Goal: Task Accomplishment & Management: Use online tool/utility

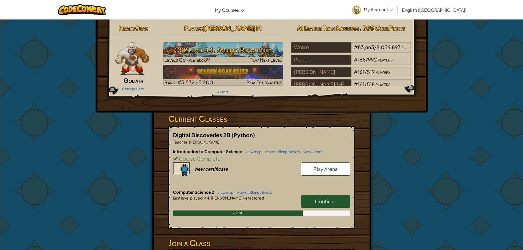
click at [341, 207] on link "Continue" at bounding box center [325, 201] width 49 height 13
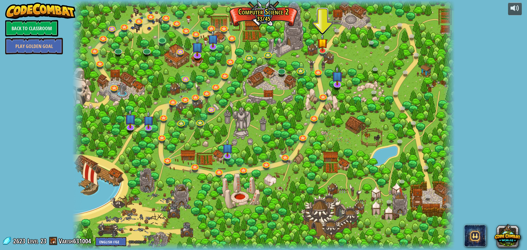
click at [328, 50] on div at bounding box center [263, 125] width 382 height 250
click at [317, 50] on link at bounding box center [322, 49] width 11 height 11
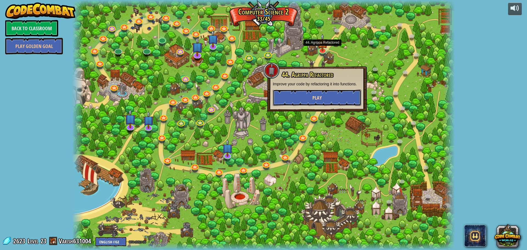
click at [342, 91] on button "Play" at bounding box center [317, 97] width 88 height 16
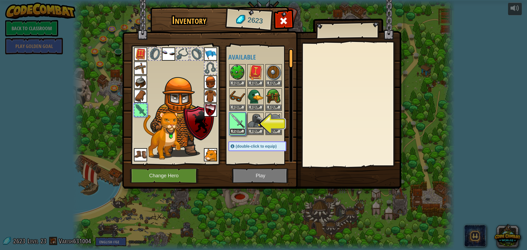
click at [232, 130] on button "Equip" at bounding box center [237, 131] width 15 height 6
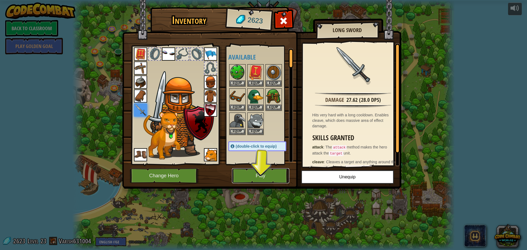
click at [269, 177] on button "Play" at bounding box center [260, 175] width 57 height 15
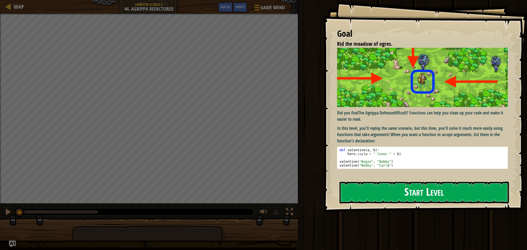
click at [354, 182] on button "Start Level" at bounding box center [423, 193] width 169 height 22
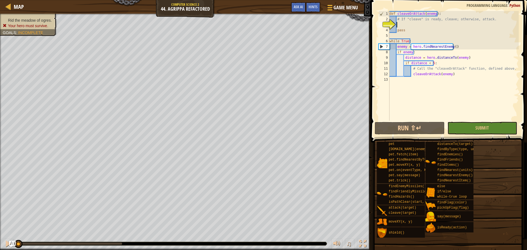
click at [409, 22] on div "def cleaveOrAttack ( enemy ) : # If "cleave" is ready, cleave; otherwise, attac…" at bounding box center [453, 71] width 130 height 121
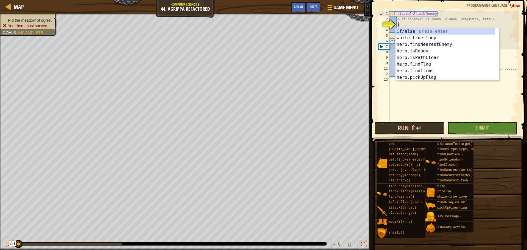
scroll to position [2, 1]
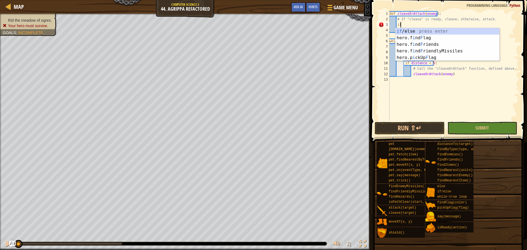
type textarea "i"
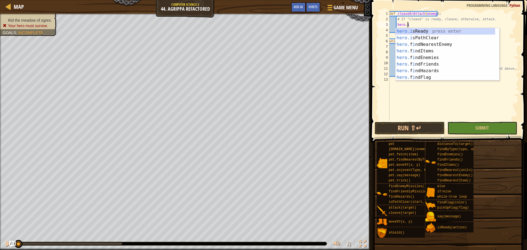
scroll to position [2, 1]
click at [414, 30] on div "[DOMAIN_NAME] Ready press enter [DOMAIN_NAME] PathClear press enter hero. d is …" at bounding box center [445, 61] width 100 height 66
type textarea "ready = hero.isReady("cleave")"
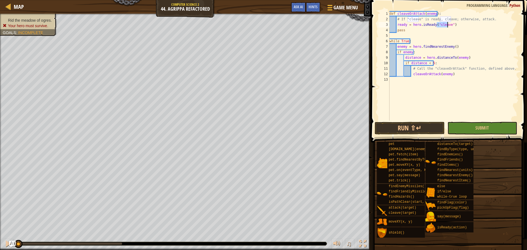
click at [423, 33] on div "def cleaveOrAttack ( enemy ) : # If "cleave" is ready, cleave; otherwise, attac…" at bounding box center [453, 71] width 130 height 121
click at [416, 126] on button "Run ⇧↵" at bounding box center [409, 128] width 70 height 13
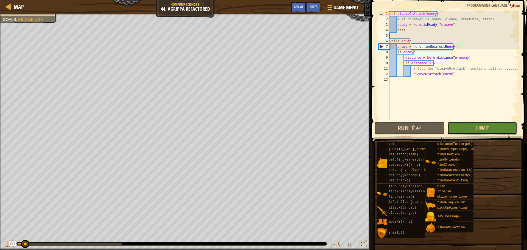
click at [472, 128] on button "Submit" at bounding box center [482, 128] width 70 height 13
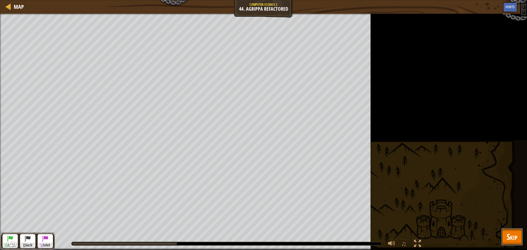
click at [516, 232] on span "Skip" at bounding box center [511, 236] width 11 height 11
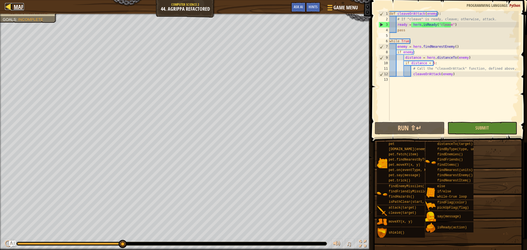
click at [6, 9] on div at bounding box center [8, 6] width 7 height 7
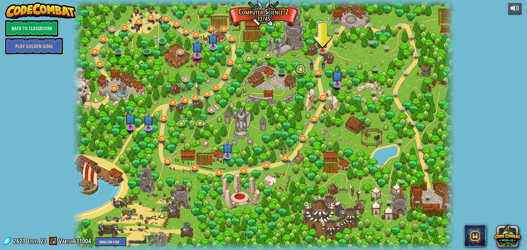
click at [300, 70] on link at bounding box center [300, 69] width 11 height 11
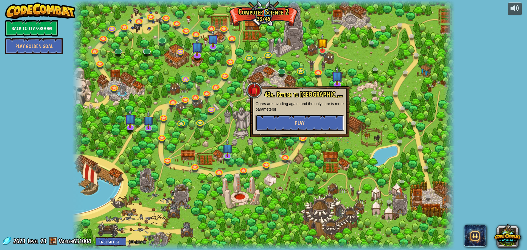
click at [298, 121] on span "Play" at bounding box center [299, 123] width 9 height 7
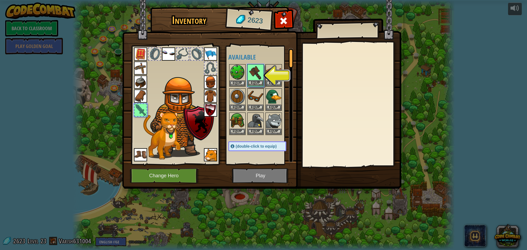
click at [250, 80] on img at bounding box center [255, 72] width 15 height 15
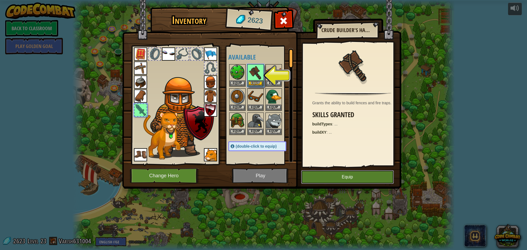
click at [365, 179] on button "Equip" at bounding box center [347, 177] width 93 height 14
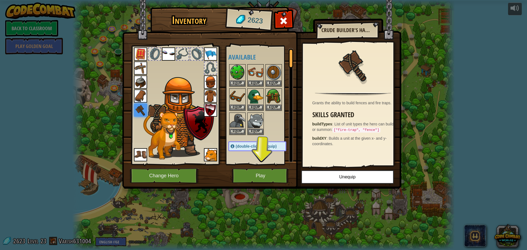
click at [295, 182] on img at bounding box center [261, 89] width 279 height 199
click at [294, 181] on img at bounding box center [261, 89] width 279 height 199
click at [239, 176] on button "Play" at bounding box center [260, 175] width 57 height 15
